Goal: Navigation & Orientation: Find specific page/section

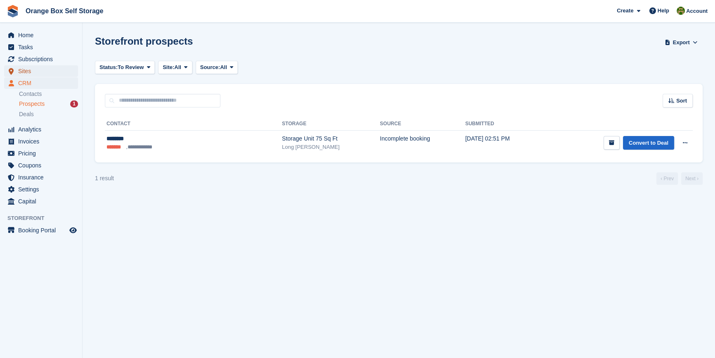
click at [36, 69] on span "Sites" at bounding box center [43, 71] width 50 height 12
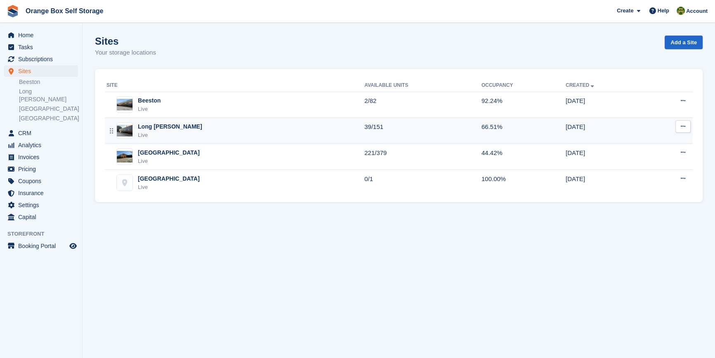
click at [185, 132] on div "Long Eaton Live" at bounding box center [236, 130] width 258 height 17
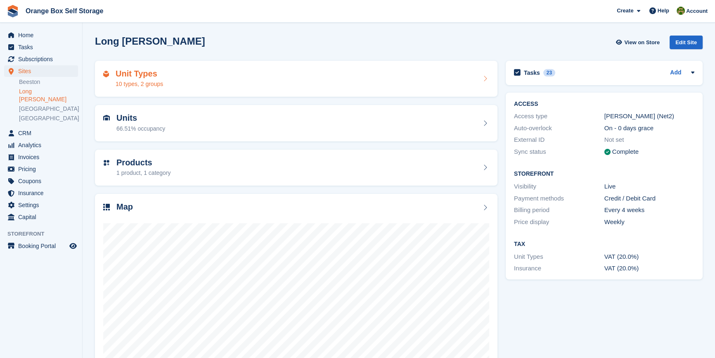
click at [209, 80] on div "Unit Types 10 types, 2 groups" at bounding box center [296, 79] width 386 height 20
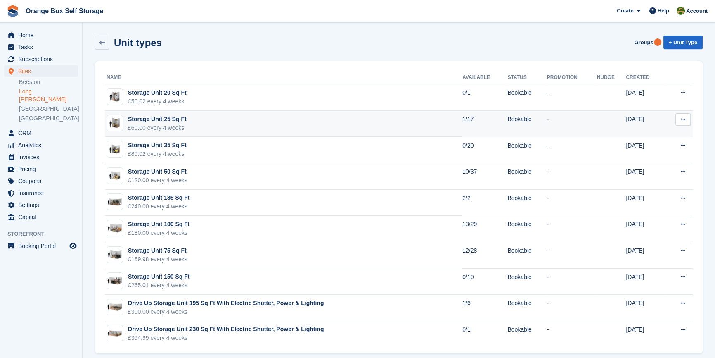
click at [245, 132] on td "Storage Unit 25 Sq Ft £60.00 every 4 weeks" at bounding box center [284, 124] width 358 height 26
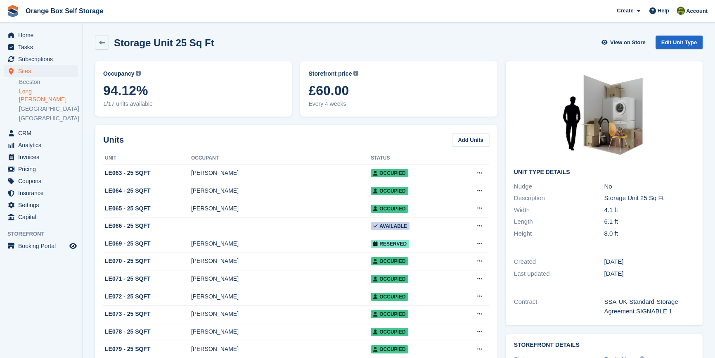
click at [29, 320] on aside "Home Tasks Subscriptions Subscriptions Subscriptions Contracts Price increases …" at bounding box center [41, 181] width 82 height 316
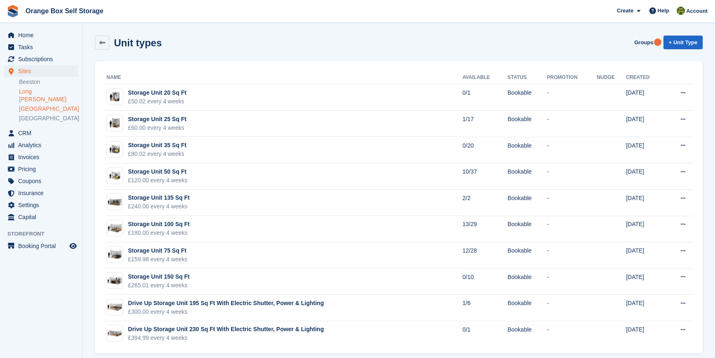
click at [52, 105] on link "[GEOGRAPHIC_DATA]" at bounding box center [48, 109] width 59 height 8
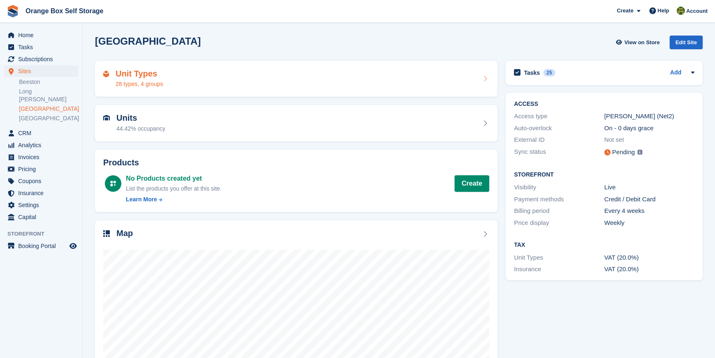
click at [223, 79] on div "Unit Types 28 types, 4 groups" at bounding box center [296, 79] width 386 height 20
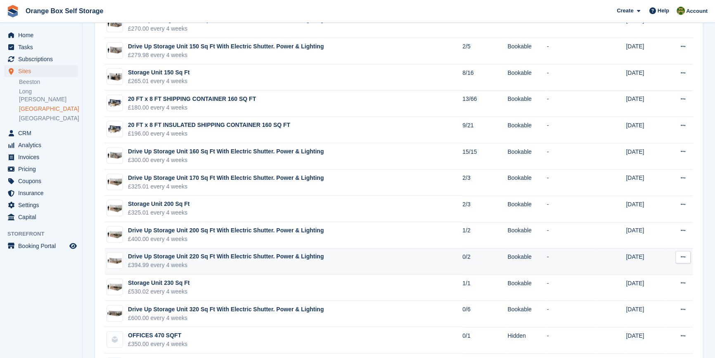
scroll to position [450, 0]
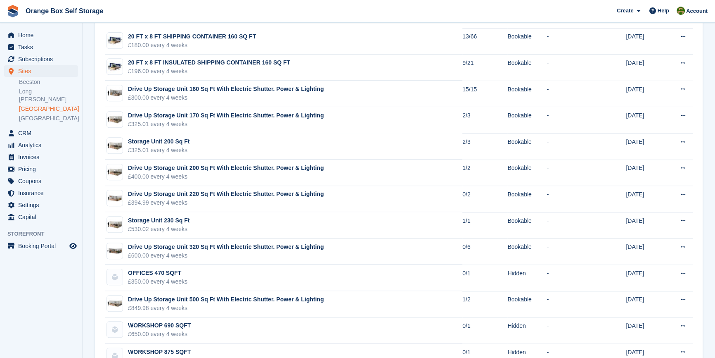
click at [62, 281] on aside "Home Tasks Subscriptions Subscriptions Subscriptions Contracts Price increases …" at bounding box center [41, 181] width 82 height 316
click at [46, 93] on link "Long [PERSON_NAME]" at bounding box center [48, 96] width 59 height 16
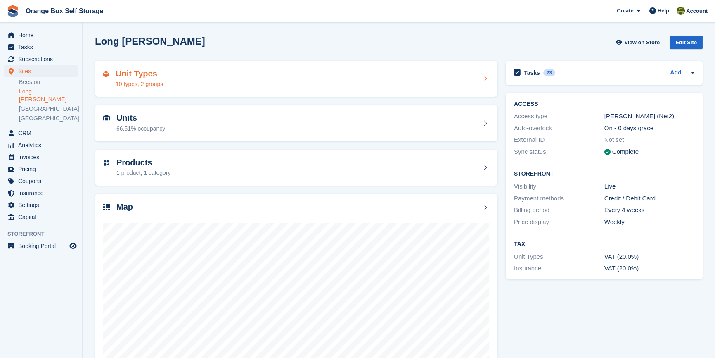
click at [177, 82] on div "Unit Types 10 types, 2 groups" at bounding box center [296, 79] width 386 height 20
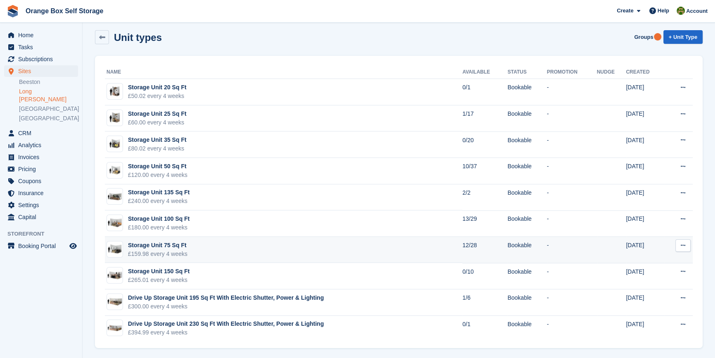
scroll to position [7, 0]
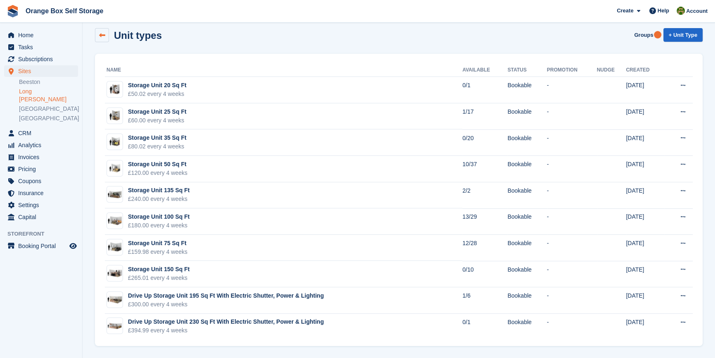
click at [103, 37] on icon at bounding box center [102, 35] width 6 height 6
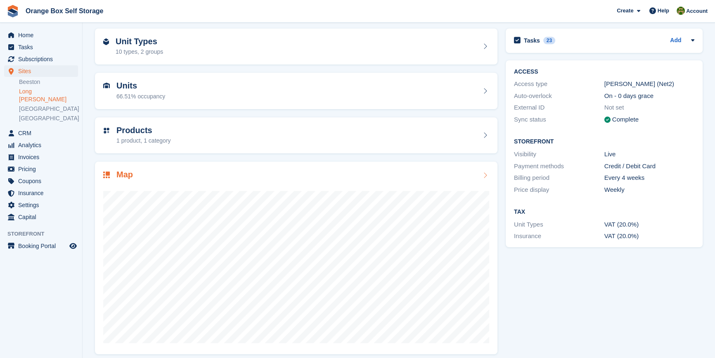
scroll to position [38, 0]
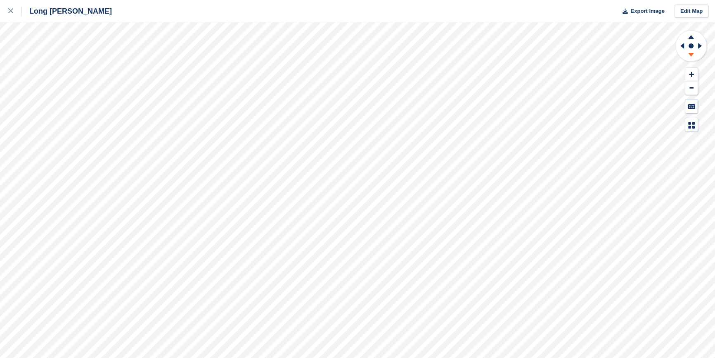
click at [691, 54] on icon at bounding box center [692, 55] width 6 height 4
click at [4, 11] on link at bounding box center [11, 11] width 22 height 22
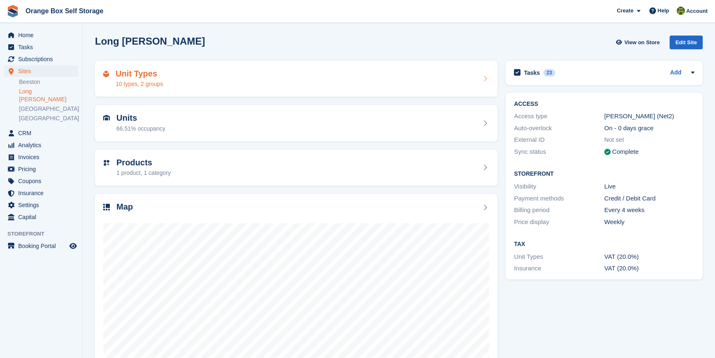
click at [179, 82] on div "Unit Types 10 types, 2 groups" at bounding box center [296, 79] width 386 height 20
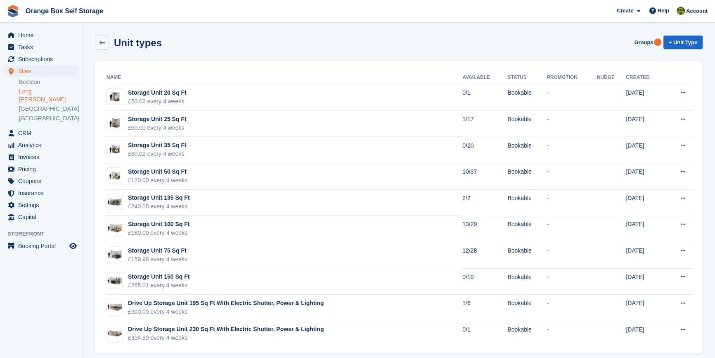
click at [54, 304] on aside "Home Tasks Subscriptions Subscriptions Subscriptions Contracts Price increases …" at bounding box center [41, 181] width 82 height 316
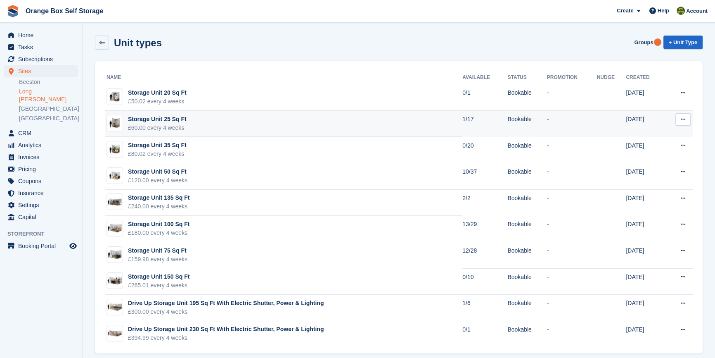
click at [200, 121] on td "Storage Unit 25 Sq Ft £60.00 every 4 weeks" at bounding box center [284, 124] width 358 height 26
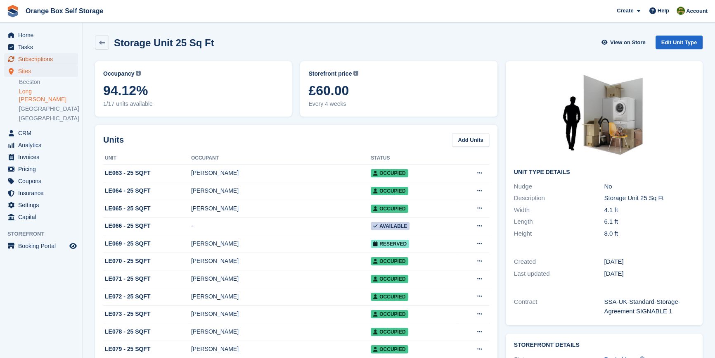
click at [43, 57] on span "Subscriptions" at bounding box center [43, 59] width 50 height 12
